Goal: Task Accomplishment & Management: Manage account settings

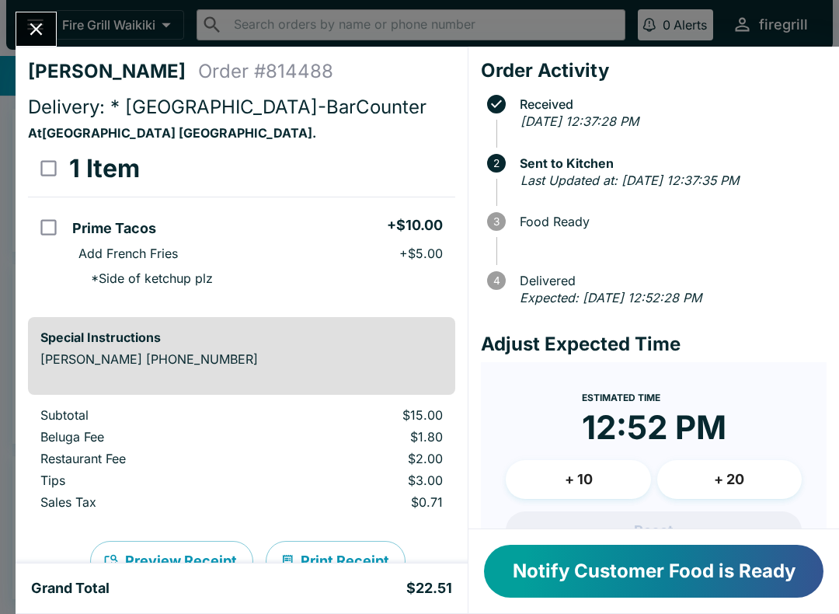
click at [768, 572] on button "Notify Customer Food is Ready" at bounding box center [654, 571] width 340 height 53
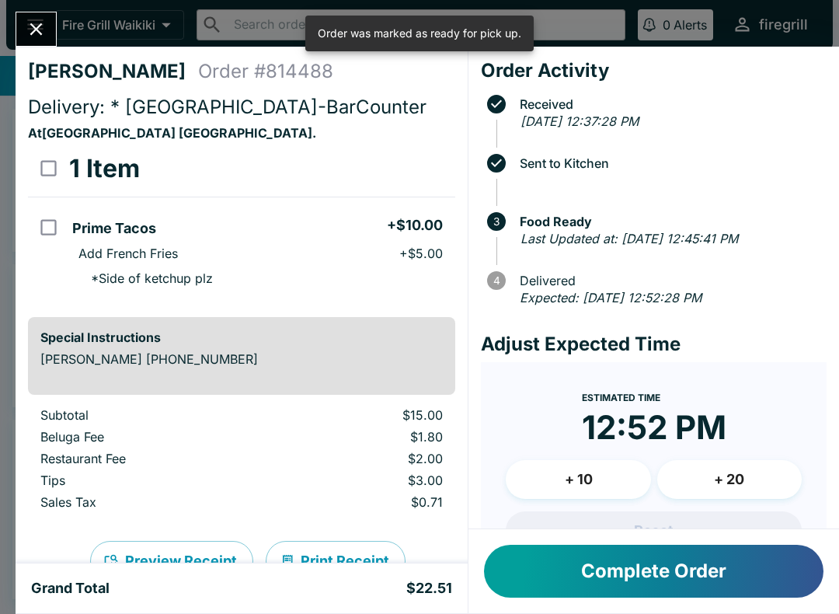
click at [26, 17] on button "Close" at bounding box center [36, 28] width 40 height 33
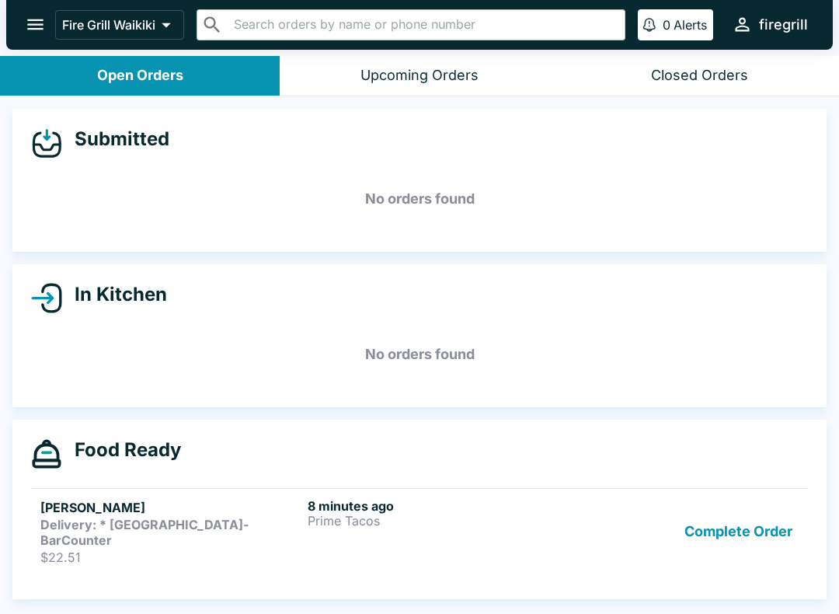
click at [671, 546] on div "Complete Order" at bounding box center [687, 531] width 224 height 67
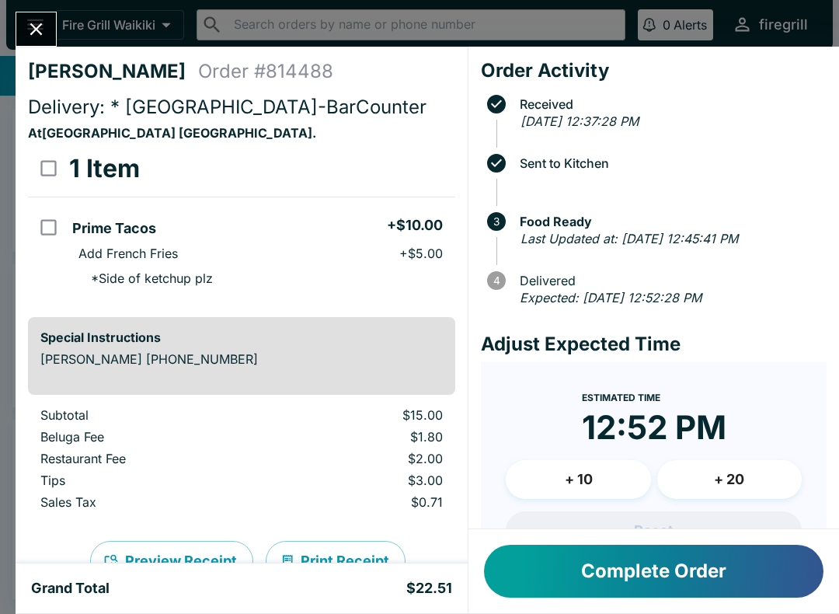
click at [33, 27] on icon "Close" at bounding box center [36, 29] width 21 height 21
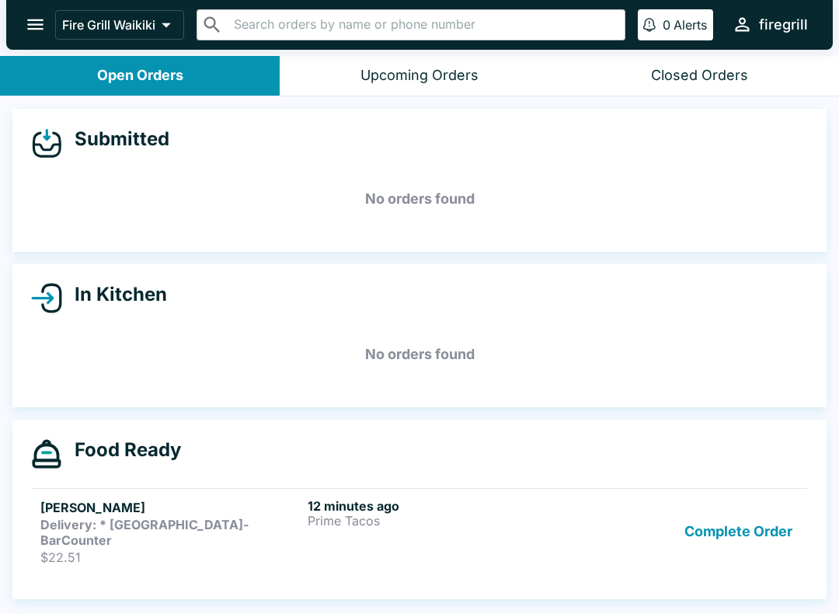
click at [201, 517] on strong "Delivery: * [GEOGRAPHIC_DATA]-BarCounter" at bounding box center [144, 532] width 208 height 31
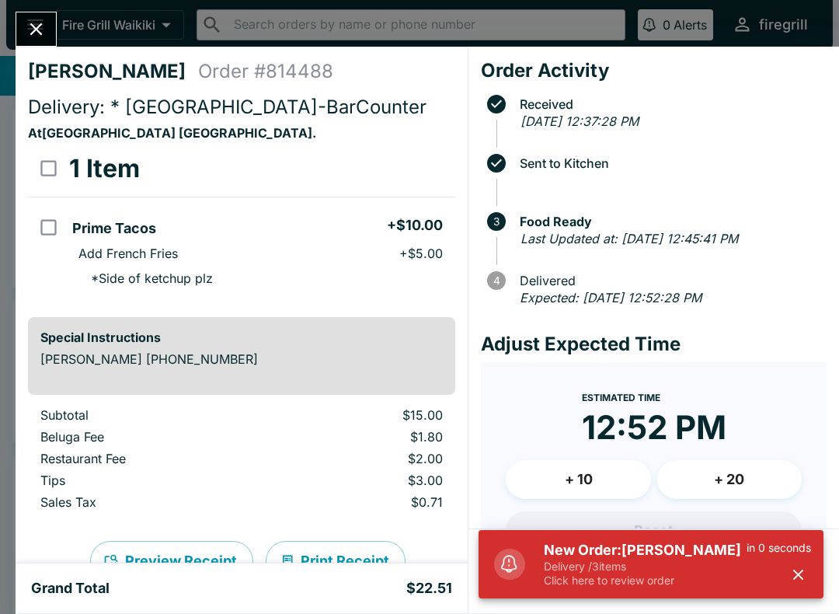
click at [45, 20] on icon "Close" at bounding box center [36, 29] width 21 height 21
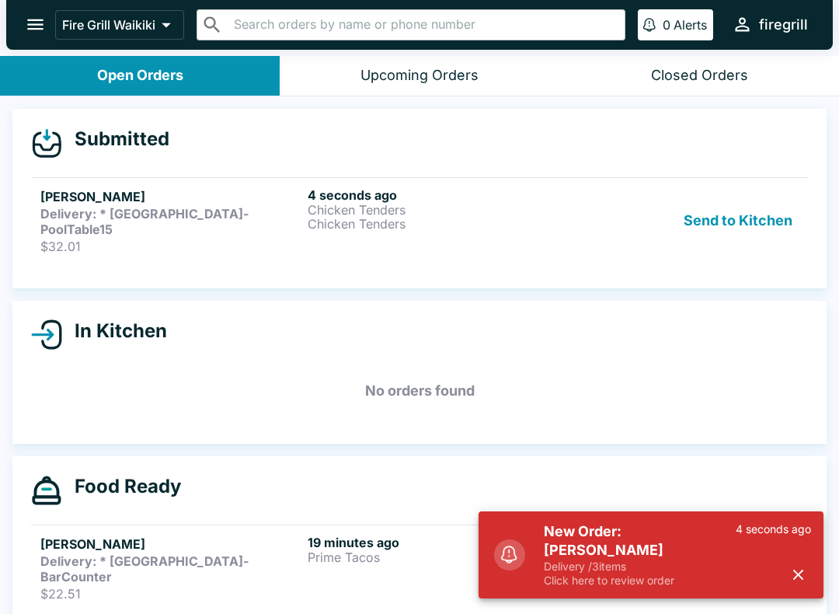
click at [737, 216] on button "Send to Kitchen" at bounding box center [738, 220] width 121 height 67
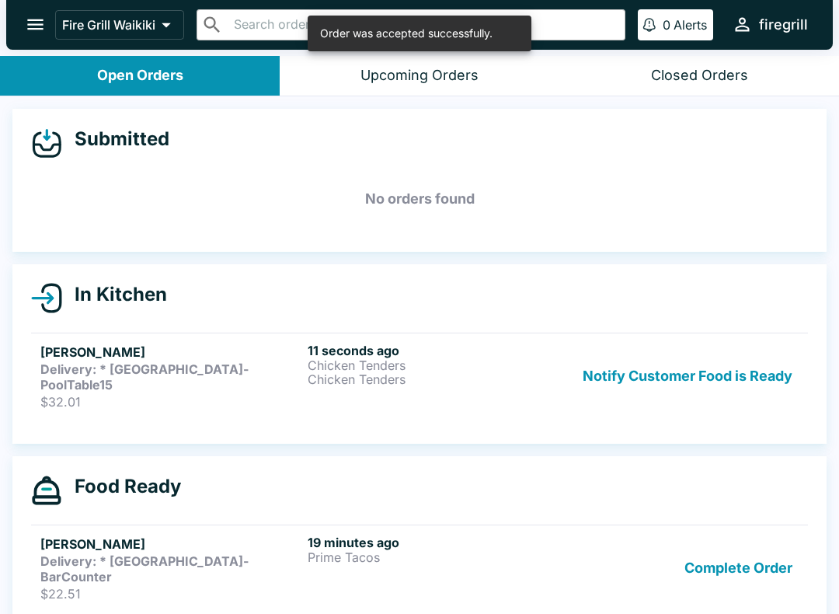
click at [113, 351] on h5 "[PERSON_NAME]" at bounding box center [170, 352] width 261 height 19
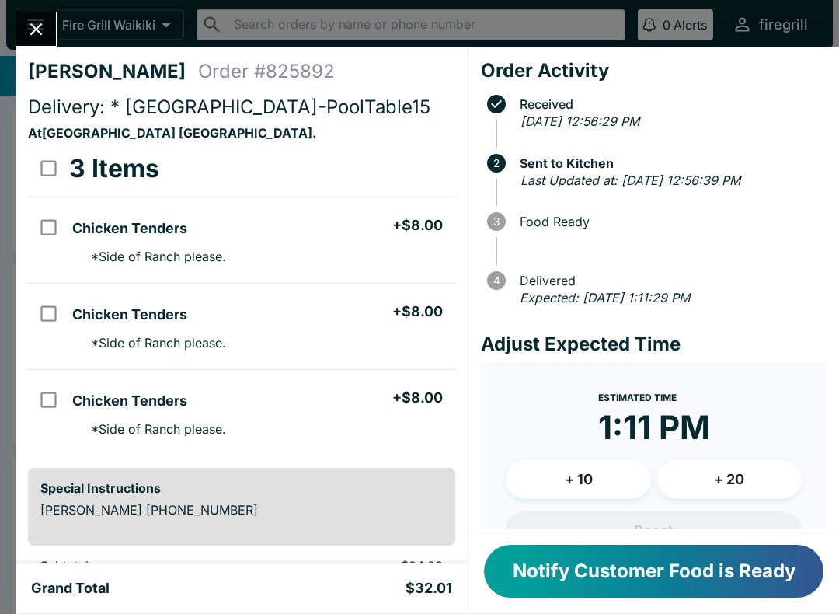
click at [36, 27] on icon "Close" at bounding box center [36, 29] width 21 height 21
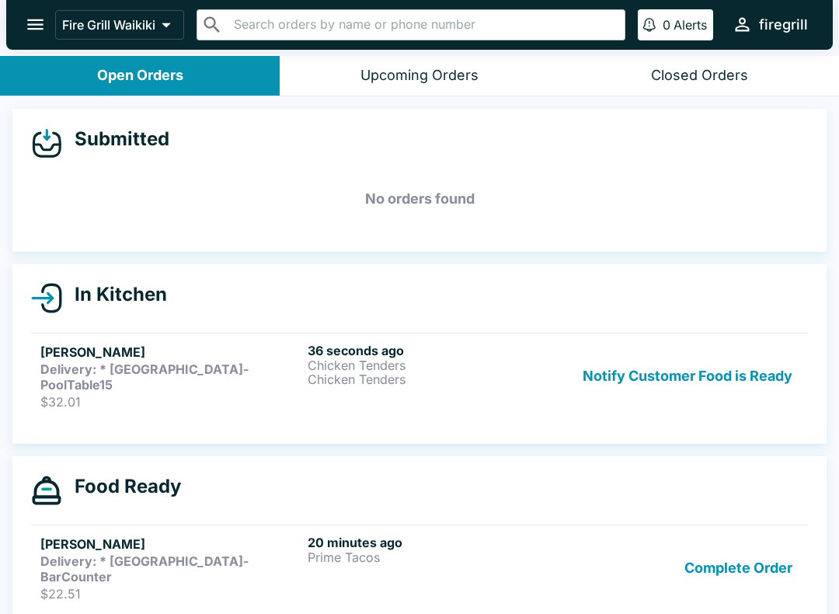
click at [756, 544] on button "Complete Order" at bounding box center [738, 568] width 120 height 67
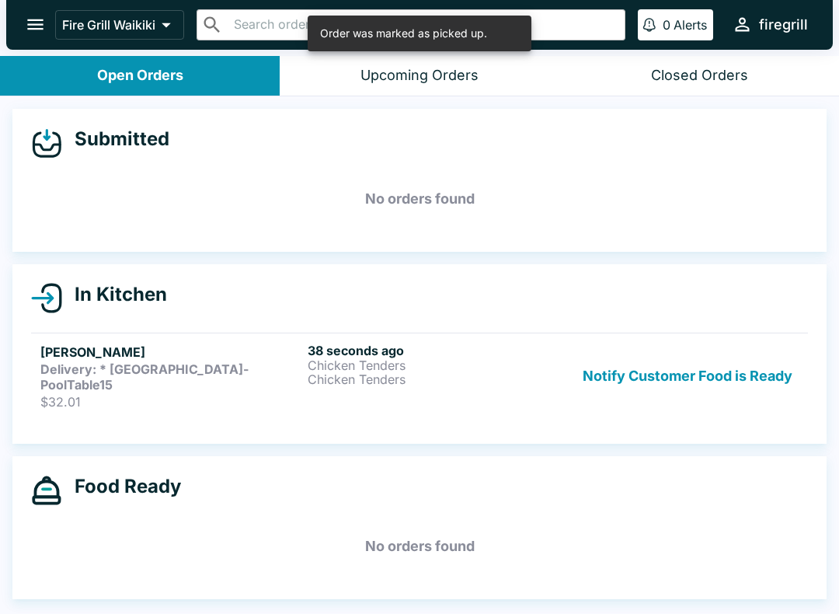
click at [118, 368] on strong "Delivery: * [GEOGRAPHIC_DATA]-PoolTable15" at bounding box center [144, 376] width 208 height 31
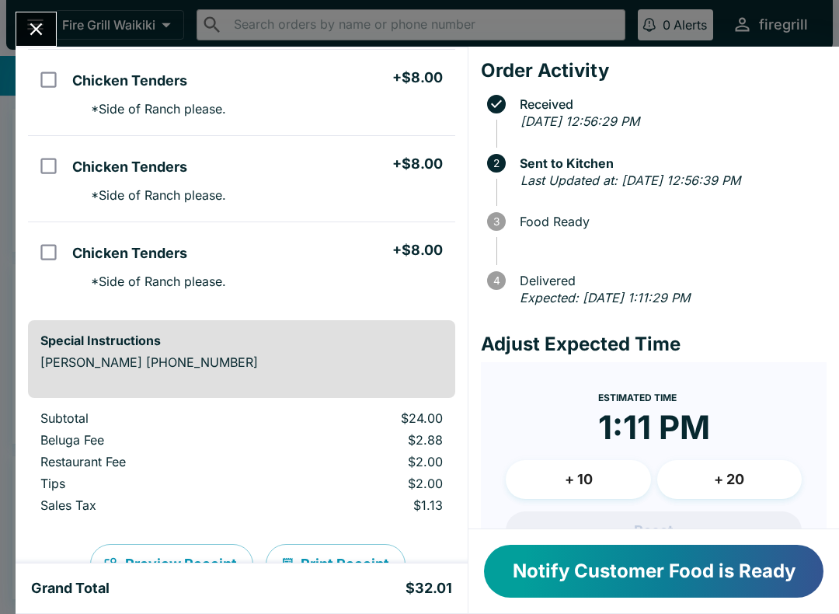
scroll to position [154, 0]
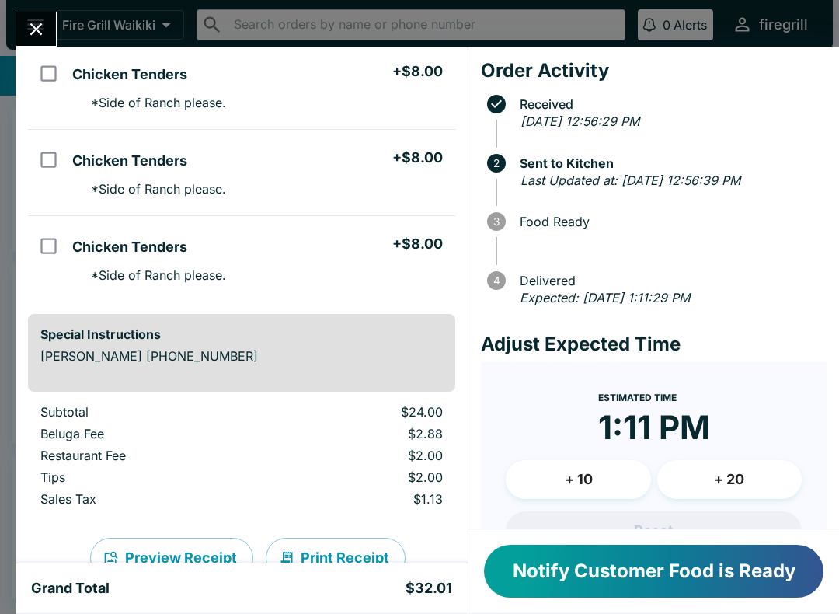
click at [33, 35] on icon "Close" at bounding box center [36, 29] width 21 height 21
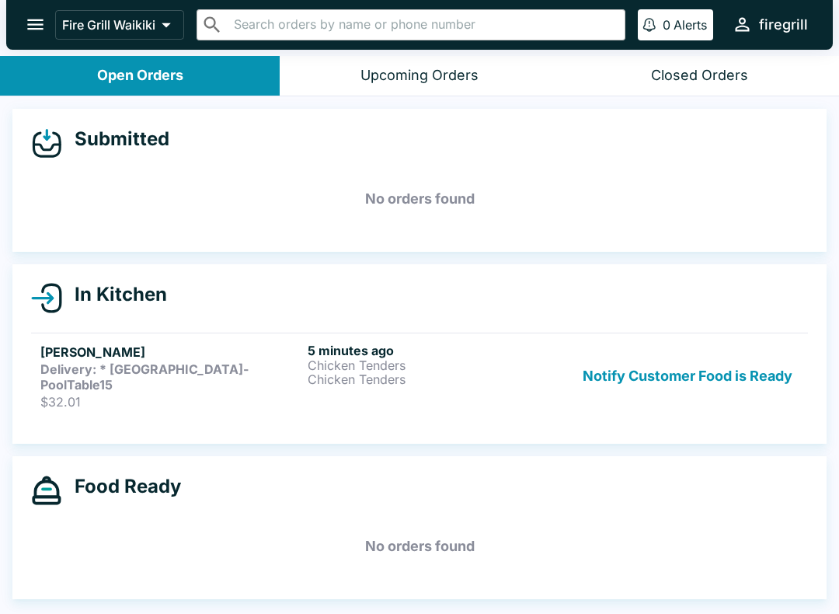
click at [301, 375] on div "Delivery: * [GEOGRAPHIC_DATA]-PoolTable15" at bounding box center [170, 376] width 261 height 31
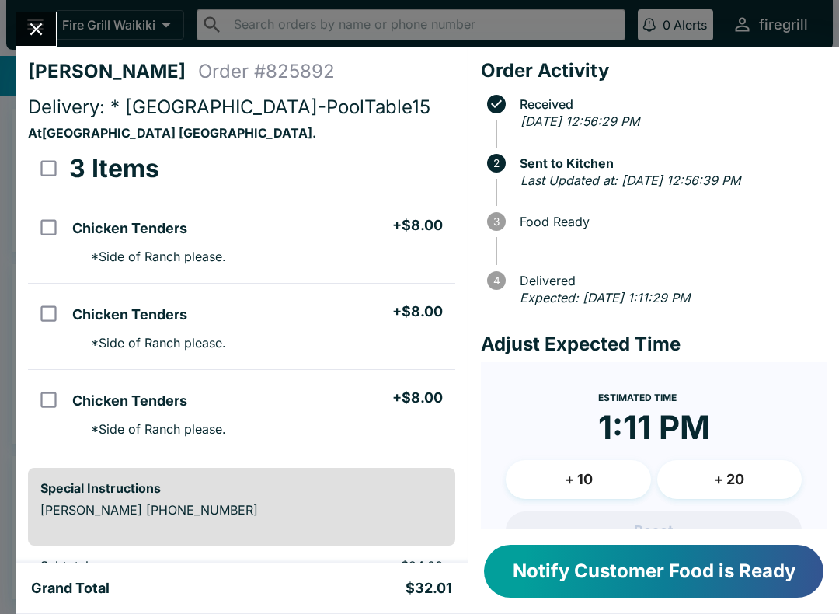
click at [691, 568] on button "Notify Customer Food is Ready" at bounding box center [654, 571] width 340 height 53
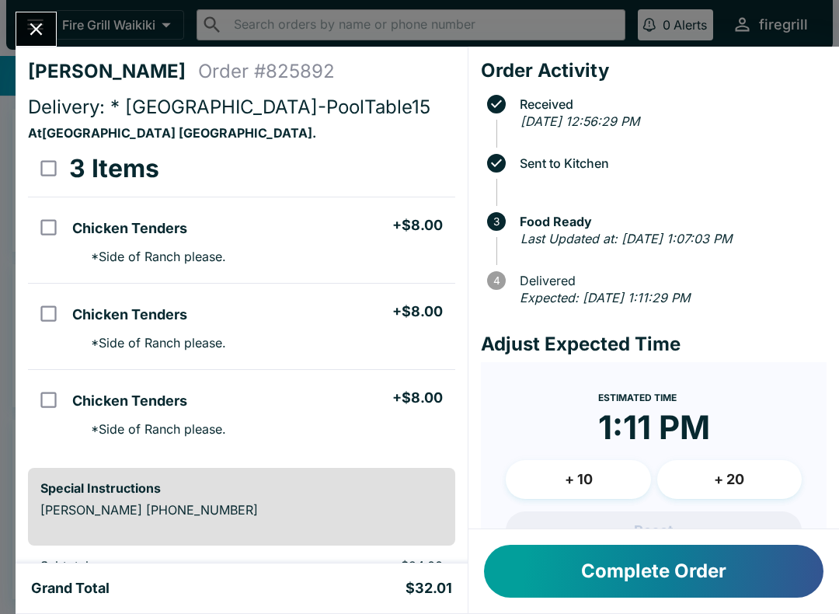
click at [622, 595] on button "Complete Order" at bounding box center [654, 571] width 340 height 53
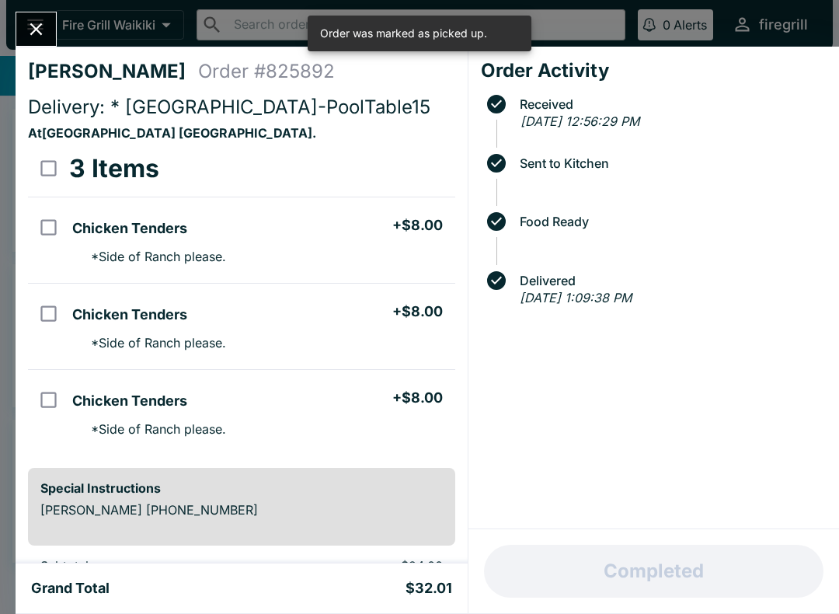
click at [33, 17] on button "Close" at bounding box center [36, 28] width 40 height 33
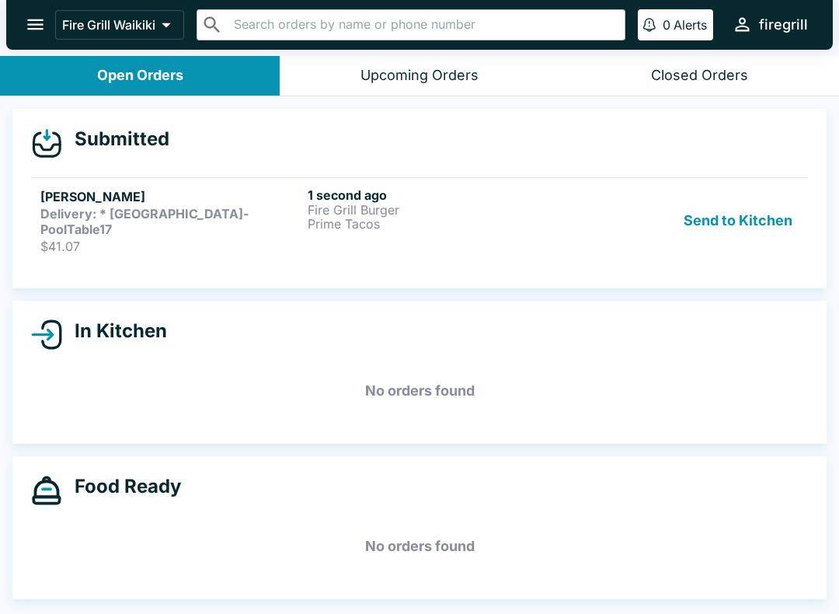
click at [758, 194] on button "Send to Kitchen" at bounding box center [738, 220] width 121 height 67
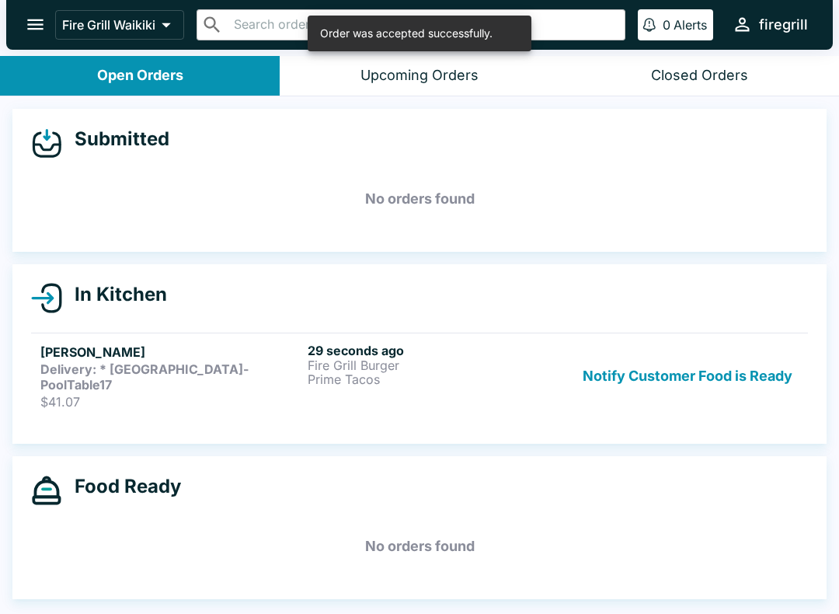
click at [117, 359] on h5 "[PERSON_NAME]" at bounding box center [170, 352] width 261 height 19
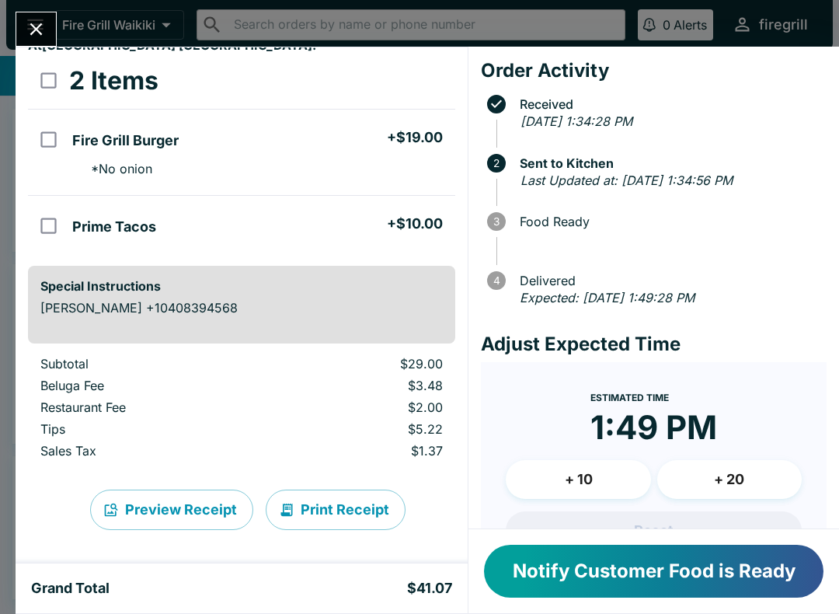
scroll to position [92, 0]
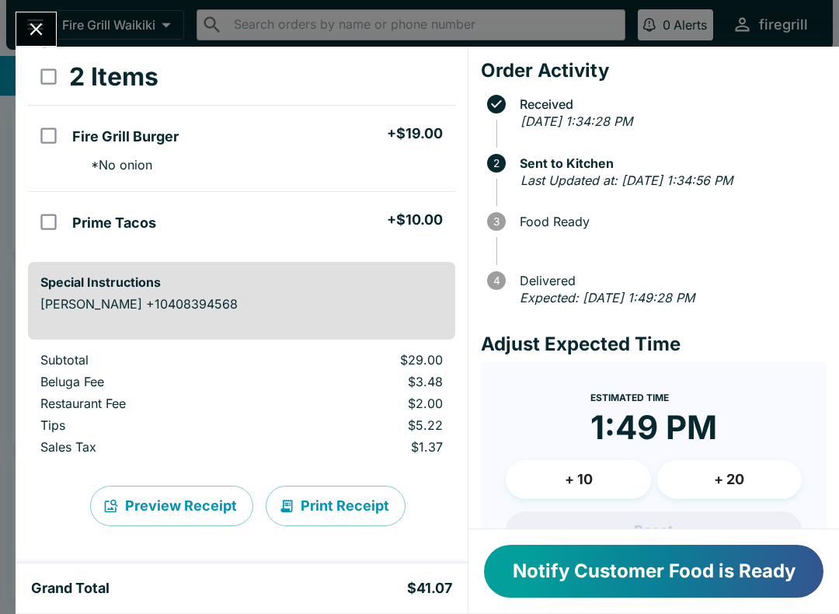
click at [33, 21] on icon "Close" at bounding box center [36, 29] width 21 height 21
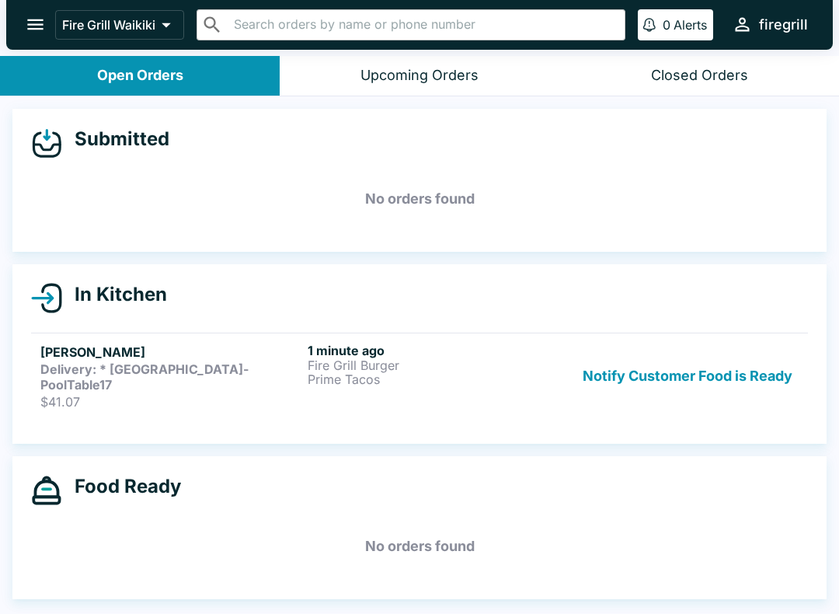
click at [706, 354] on button "Notify Customer Food is Ready" at bounding box center [688, 376] width 222 height 67
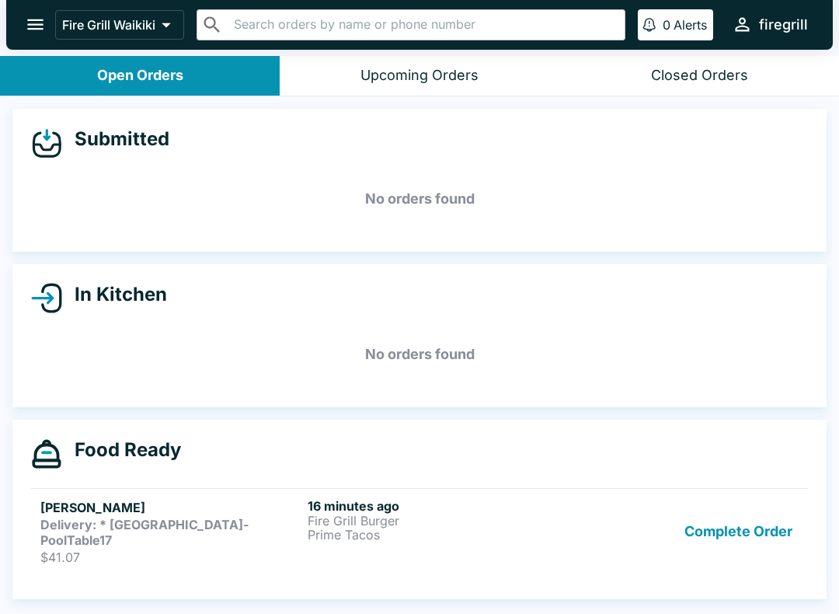
click at [762, 529] on button "Complete Order" at bounding box center [738, 531] width 120 height 67
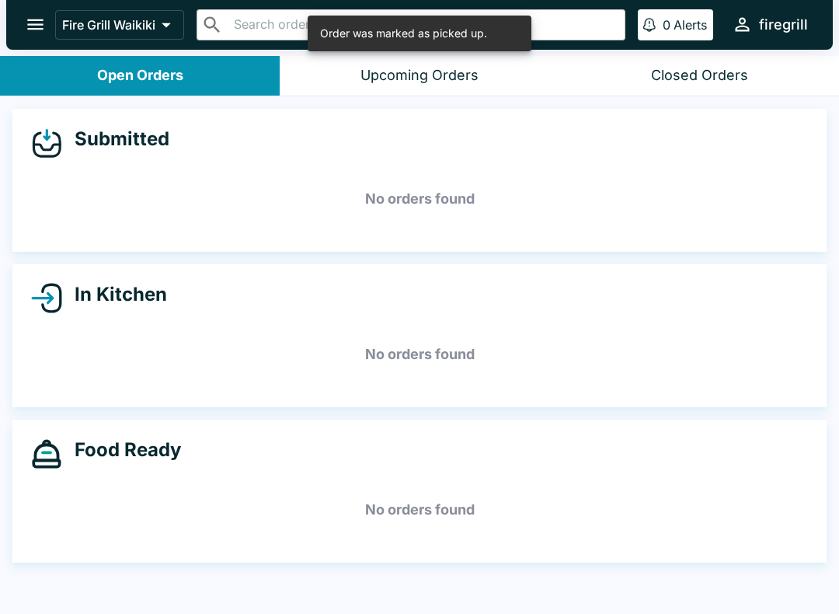
click at [371, 67] on div "Upcoming Orders" at bounding box center [420, 76] width 118 height 18
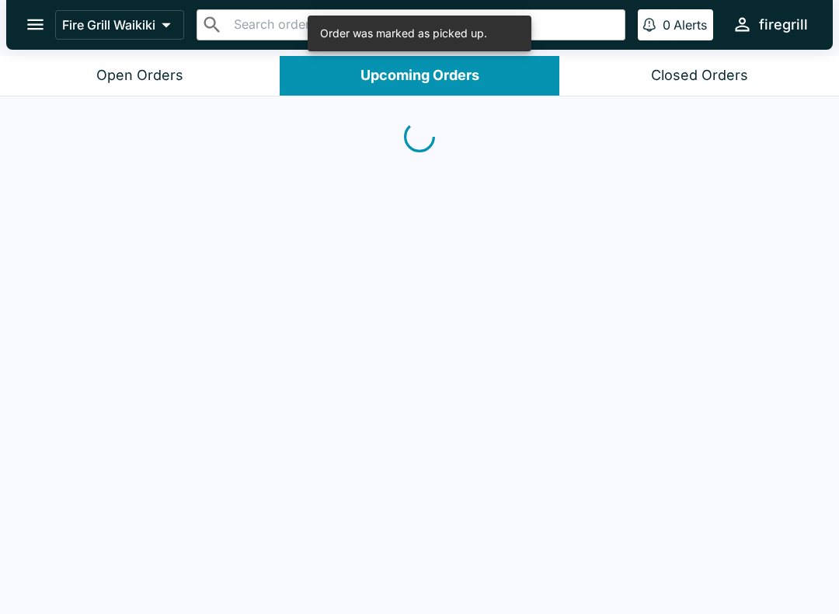
click at [710, 75] on div "Closed Orders" at bounding box center [699, 76] width 97 height 18
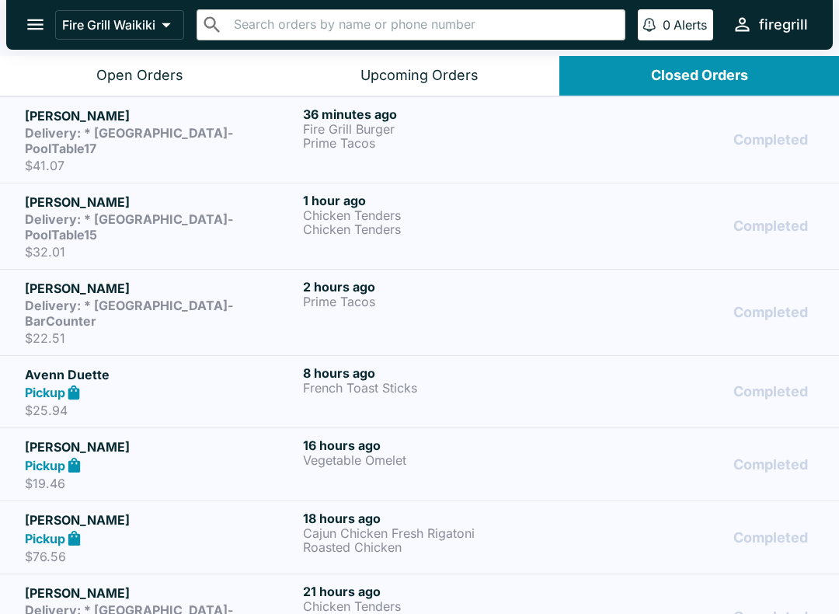
click at [89, 135] on strong "Delivery: * [GEOGRAPHIC_DATA]-PoolTable17" at bounding box center [129, 140] width 208 height 31
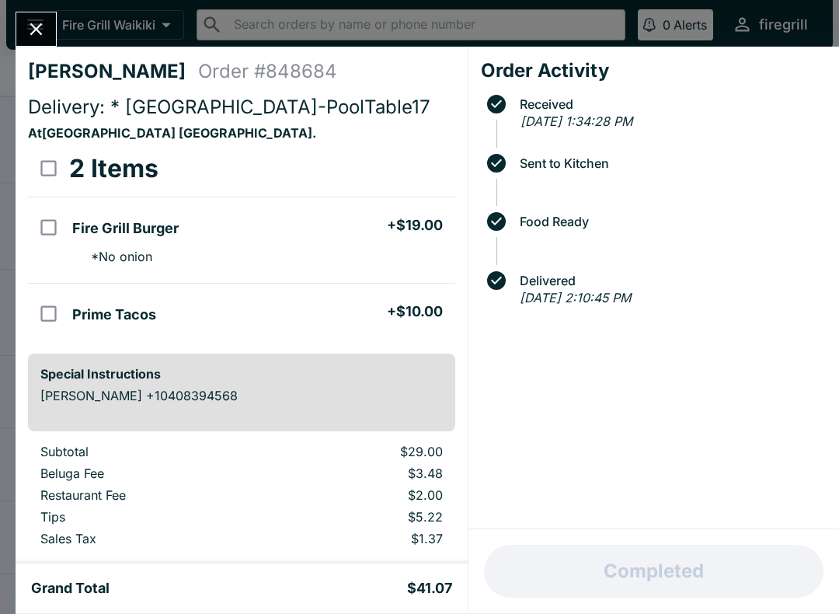
click at [33, 26] on icon "Close" at bounding box center [36, 29] width 12 height 12
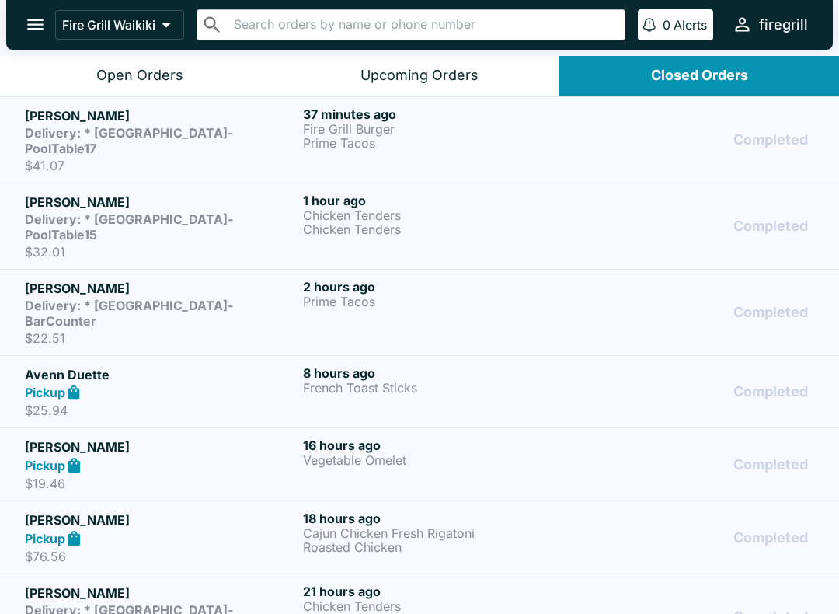
click at [127, 74] on div "Open Orders" at bounding box center [139, 76] width 87 height 18
